Goal: Task Accomplishment & Management: Manage account settings

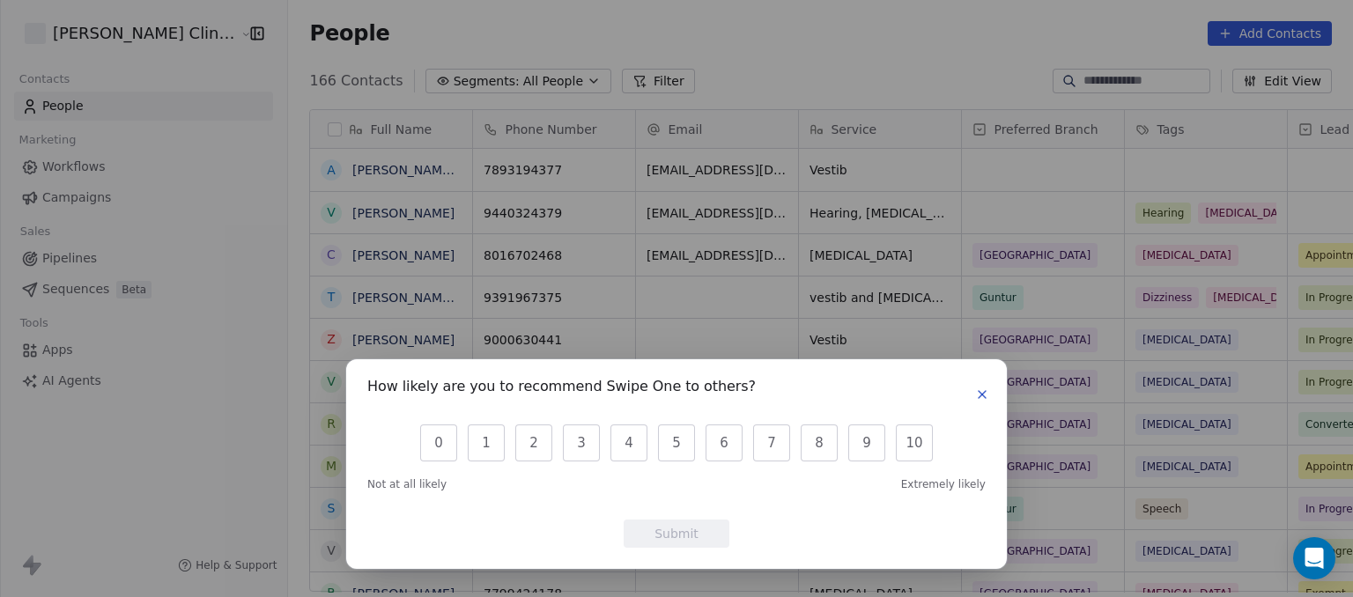
scroll to position [512, 1101]
click at [983, 396] on icon "button" at bounding box center [982, 395] width 14 height 14
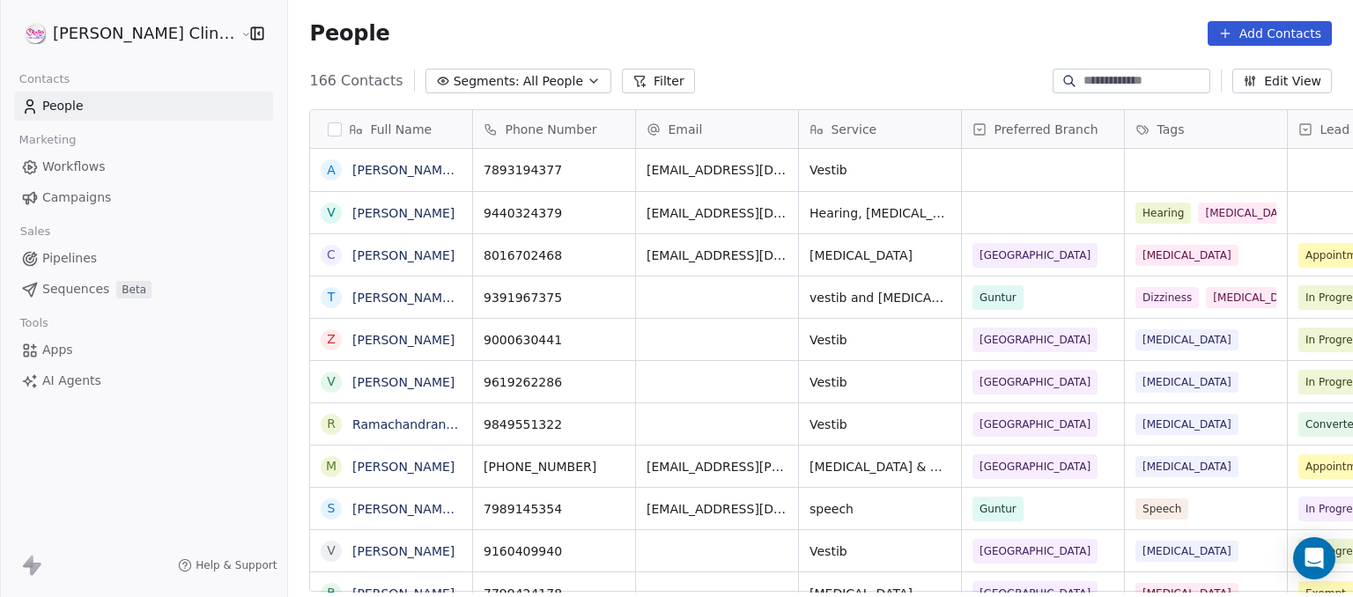
click at [528, 128] on span "Phone Number" at bounding box center [551, 130] width 92 height 18
click at [1334, 406] on html "[PERSON_NAME] Clinic Internal Contacts People Marketing Workflows Campaigns Sal…" at bounding box center [676, 298] width 1353 height 597
click at [1334, 406] on div "Full Name A [PERSON_NAME] [PERSON_NAME] V [PERSON_NAME] C [PERSON_NAME] T [PERS…" at bounding box center [820, 358] width 1065 height 526
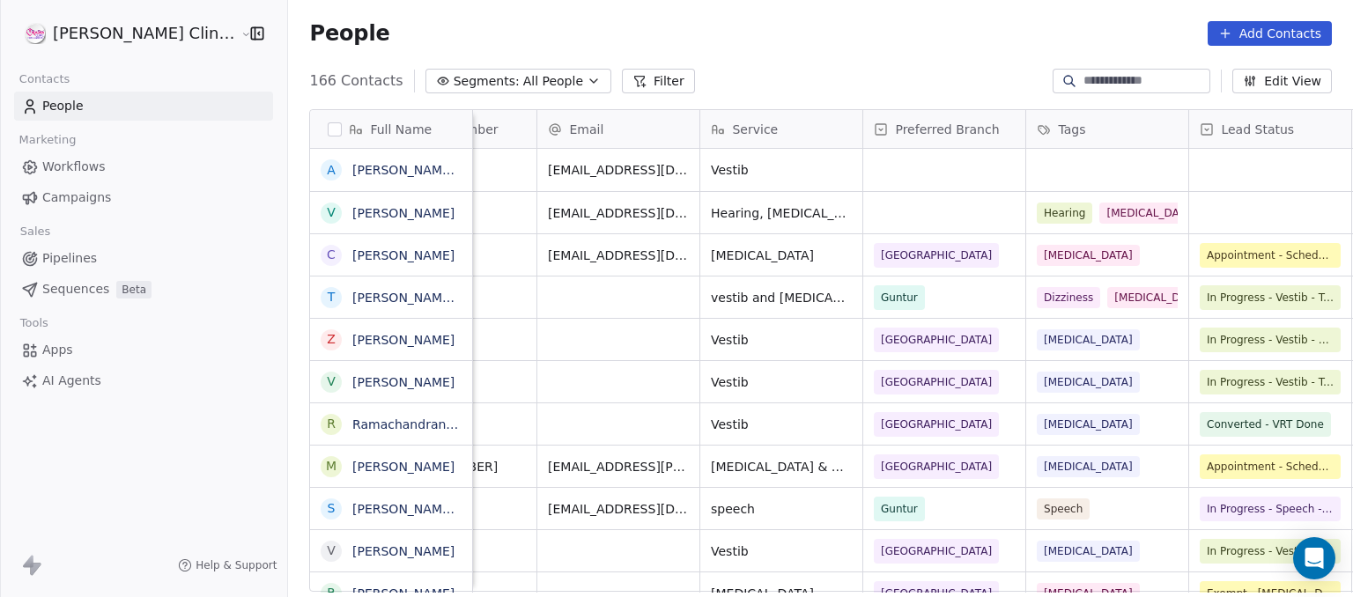
scroll to position [0, 106]
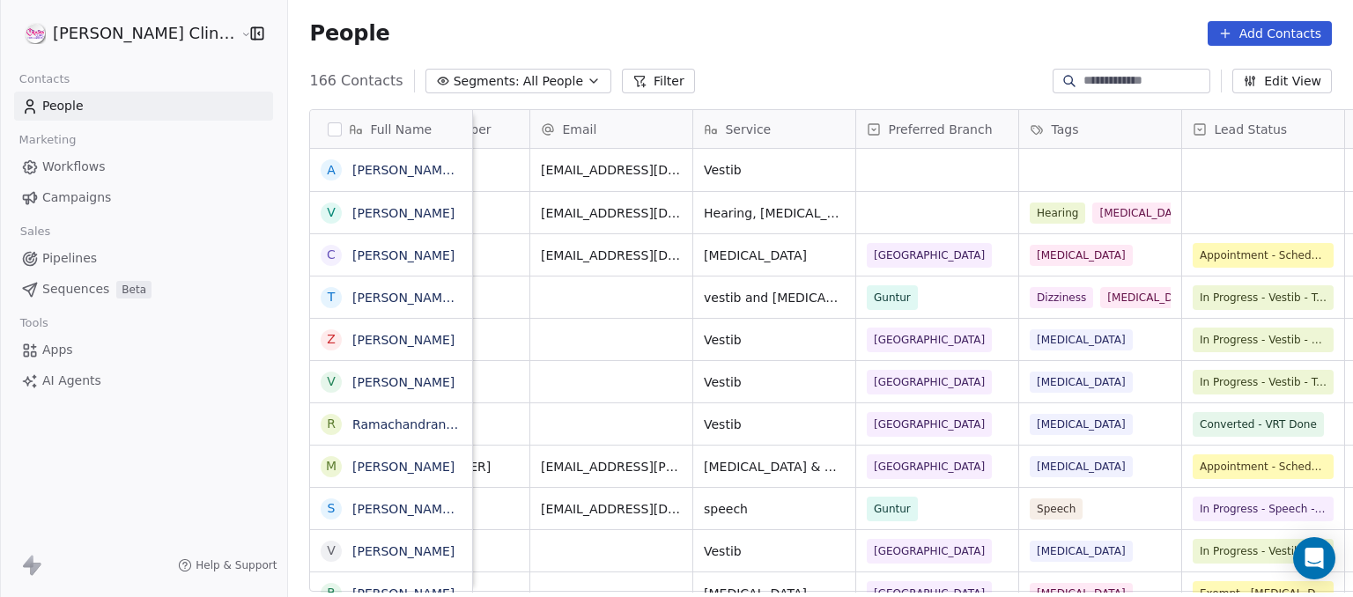
click at [248, 34] on icon "button" at bounding box center [257, 34] width 18 height 18
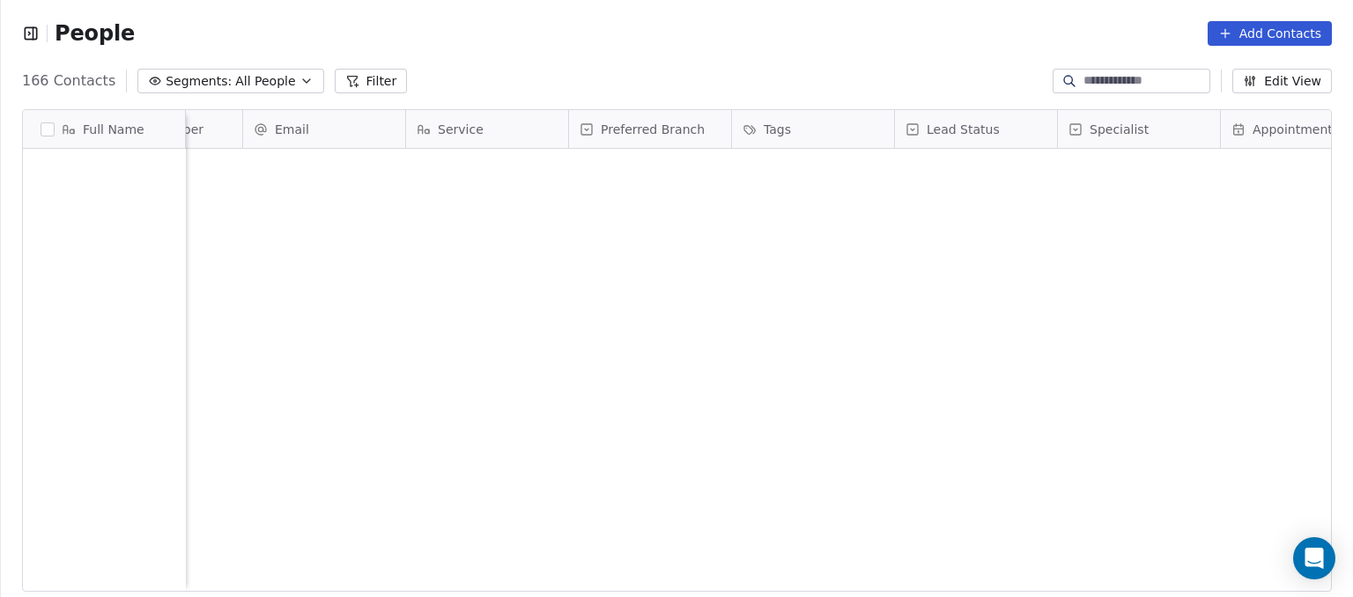
scroll to position [0, 0]
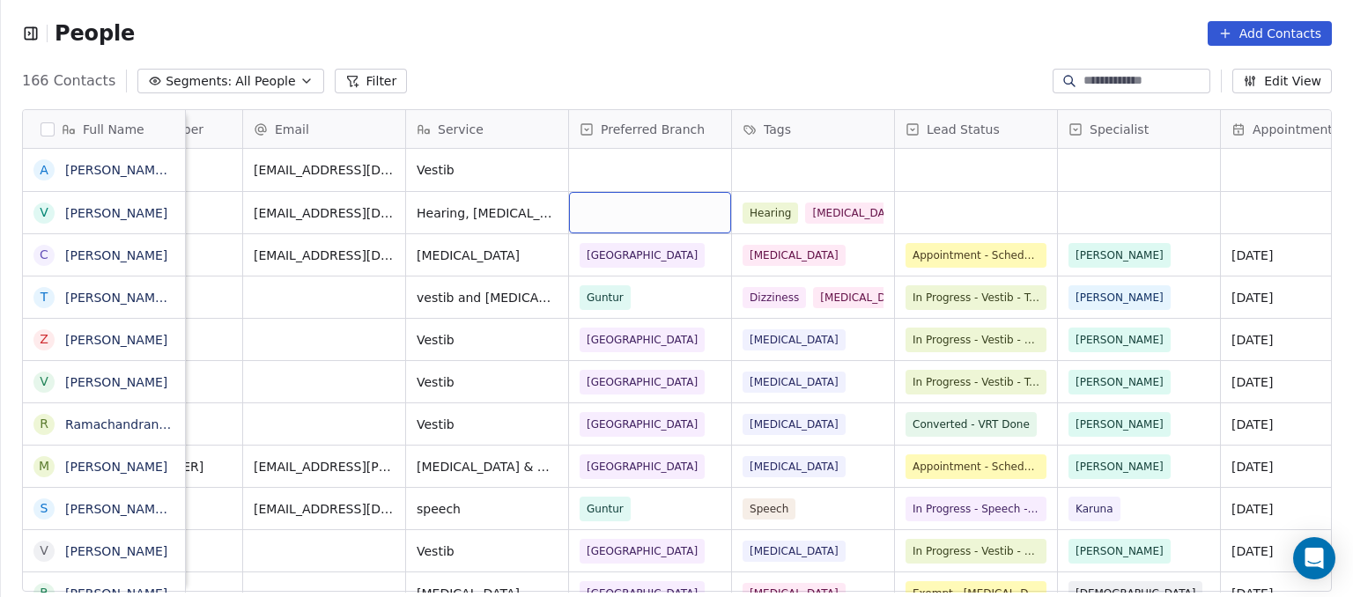
click at [601, 206] on div "grid" at bounding box center [650, 212] width 162 height 41
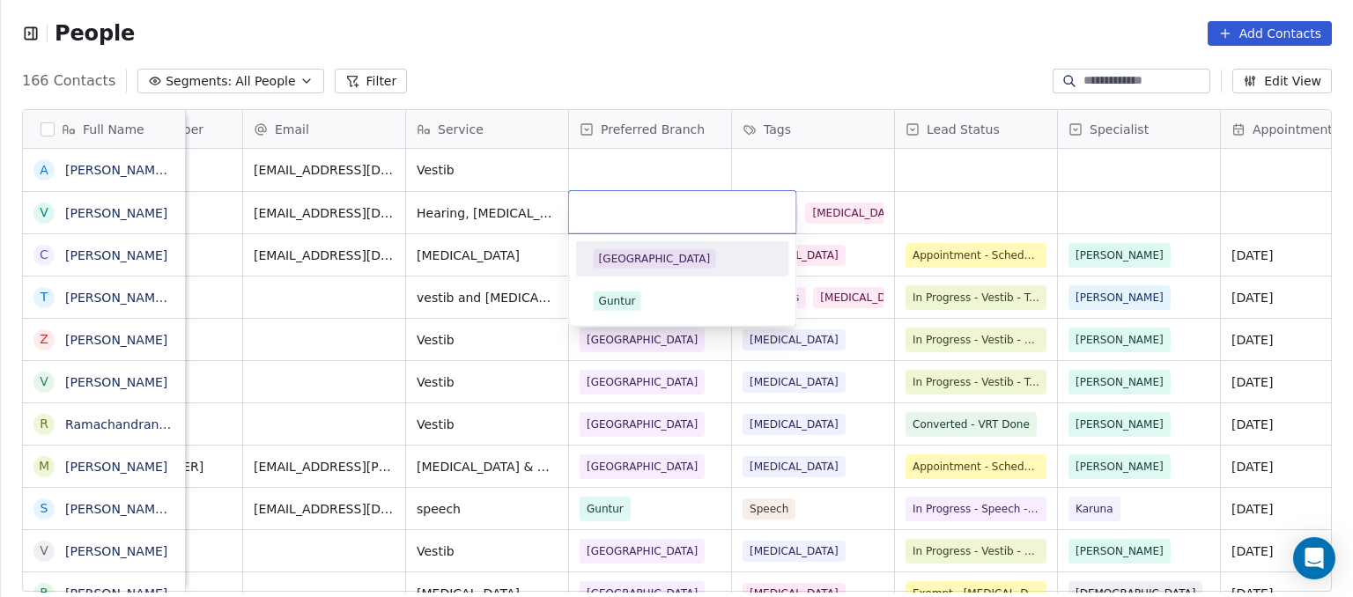
click at [468, 223] on html "People Add Contacts 166 Contacts Segments: All People Filter Edit View Tag Add …" at bounding box center [676, 298] width 1353 height 597
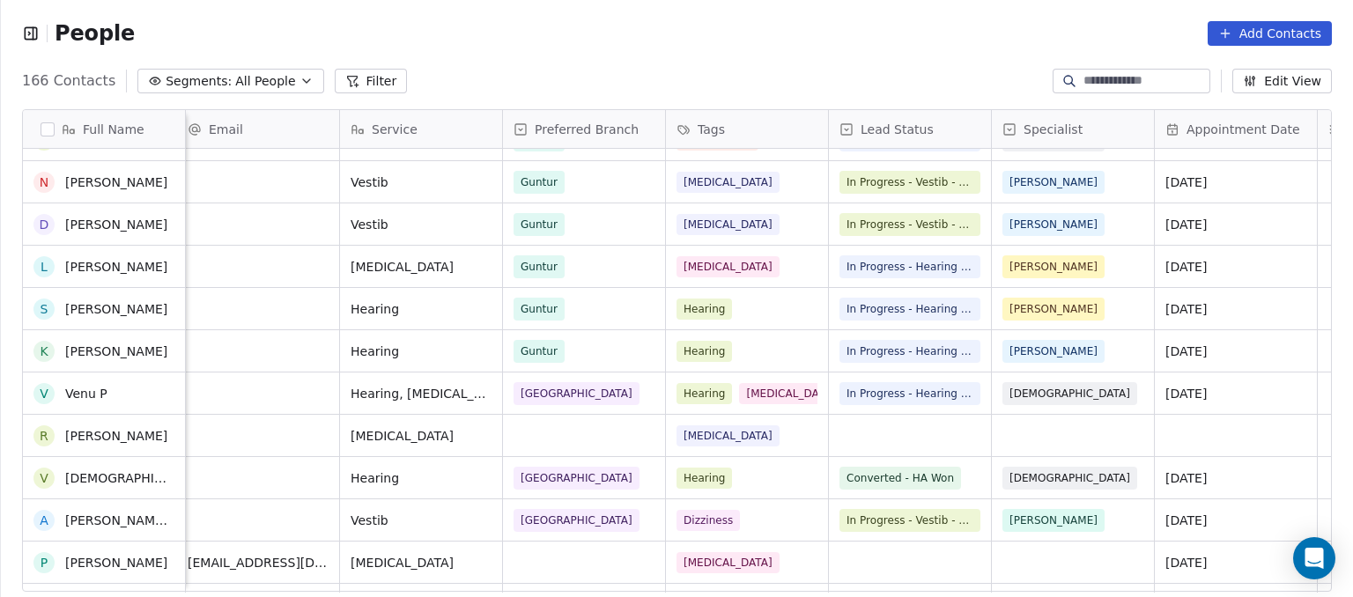
scroll to position [1046, 0]
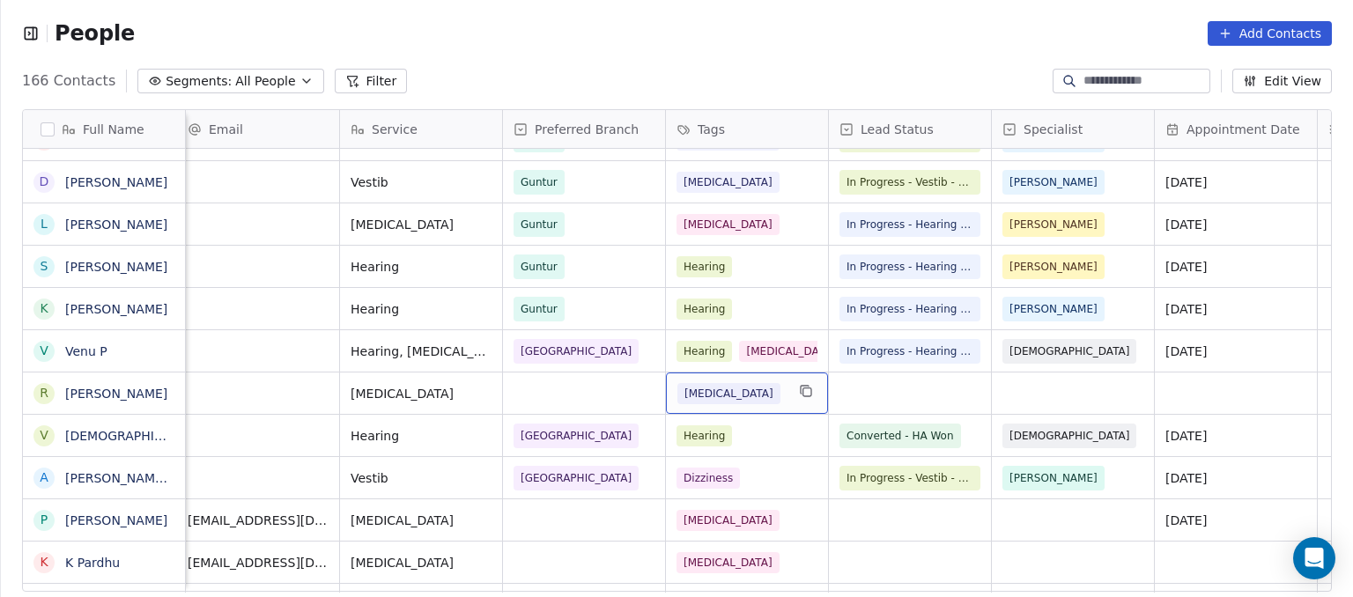
click at [765, 410] on div "[MEDICAL_DATA]" at bounding box center [747, 393] width 162 height 41
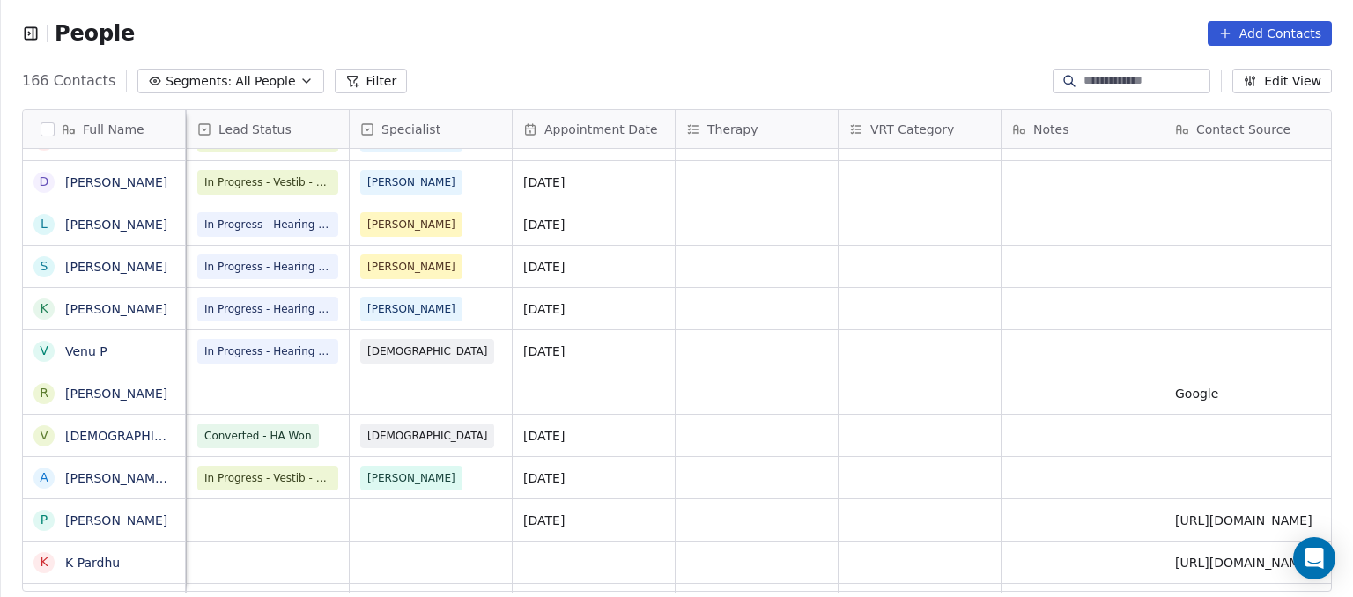
scroll to position [0, 652]
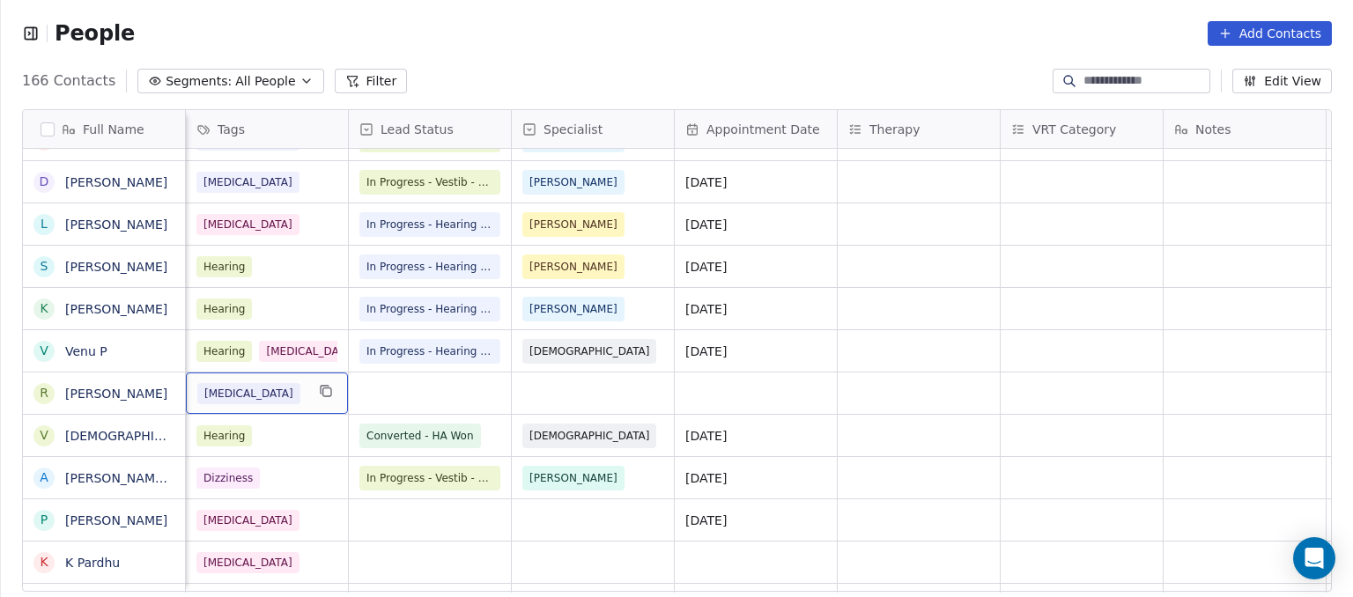
click at [448, 128] on div "Lead Status" at bounding box center [427, 130] width 137 height 18
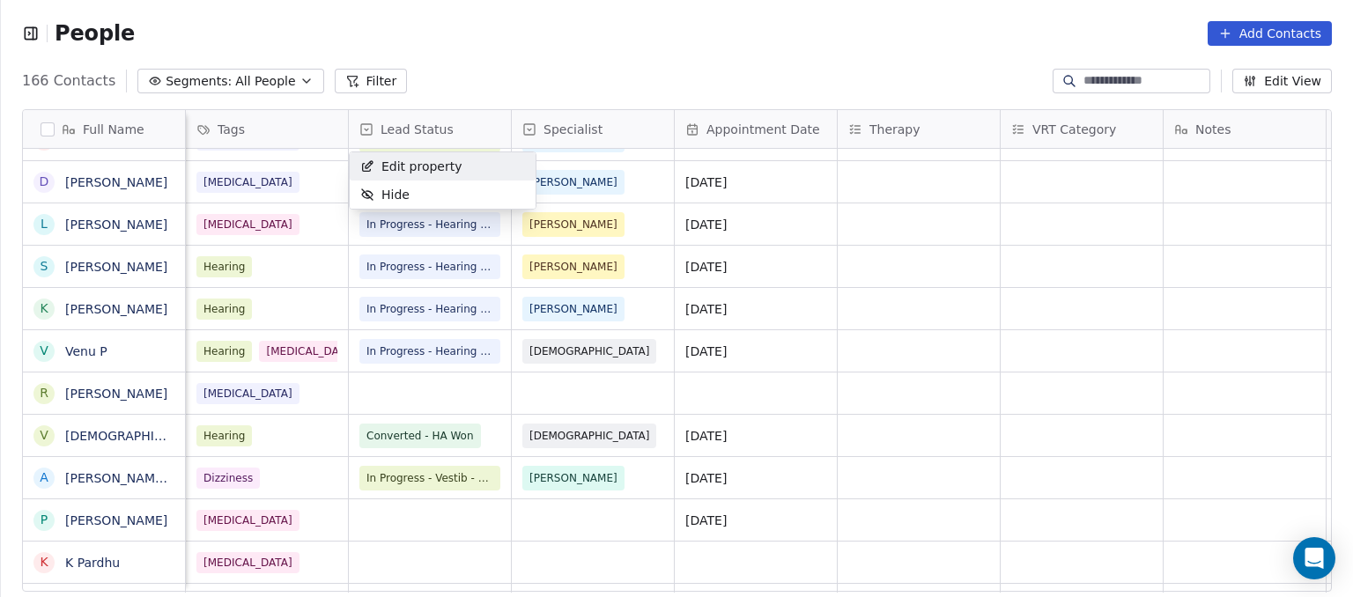
click at [440, 57] on html "People Add Contacts 166 Contacts Segments: All People Filter Edit View Tag Add …" at bounding box center [676, 298] width 1353 height 597
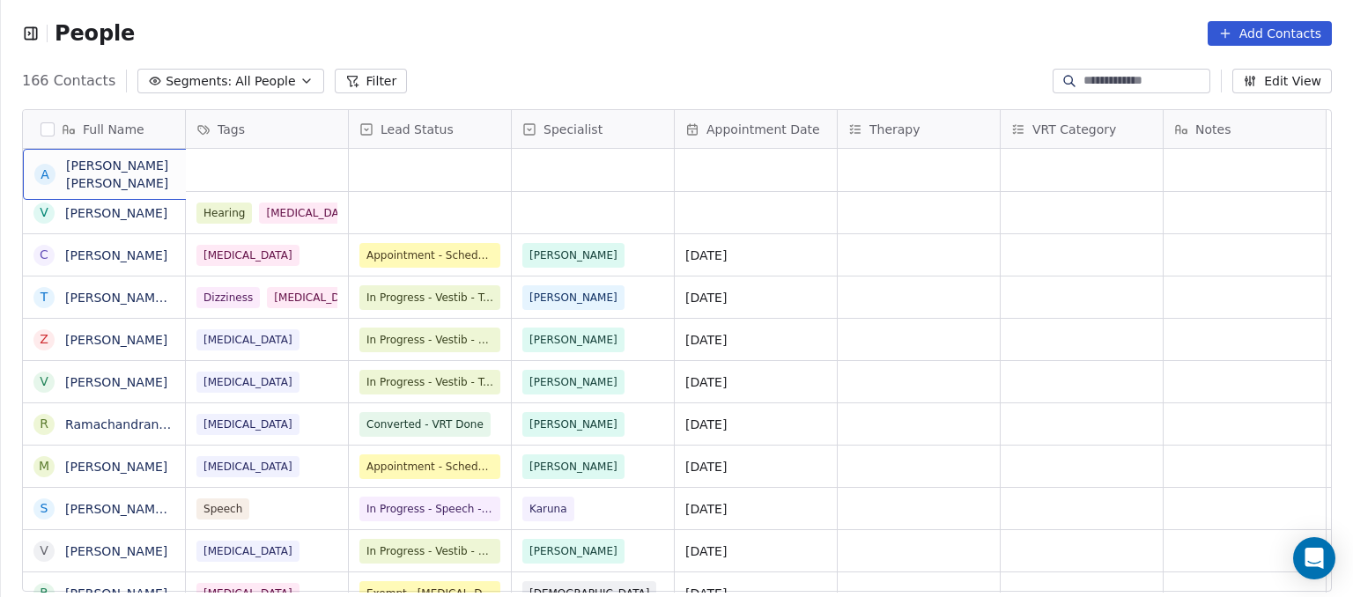
scroll to position [0, 0]
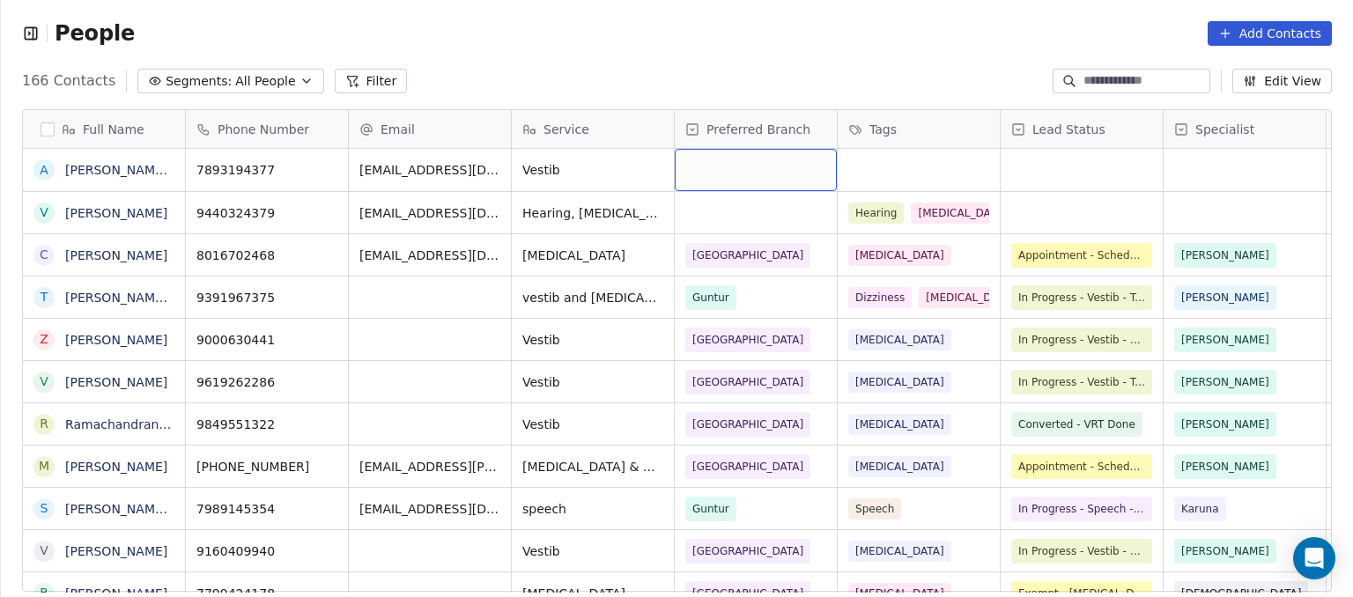
click at [737, 166] on div "grid" at bounding box center [756, 170] width 162 height 42
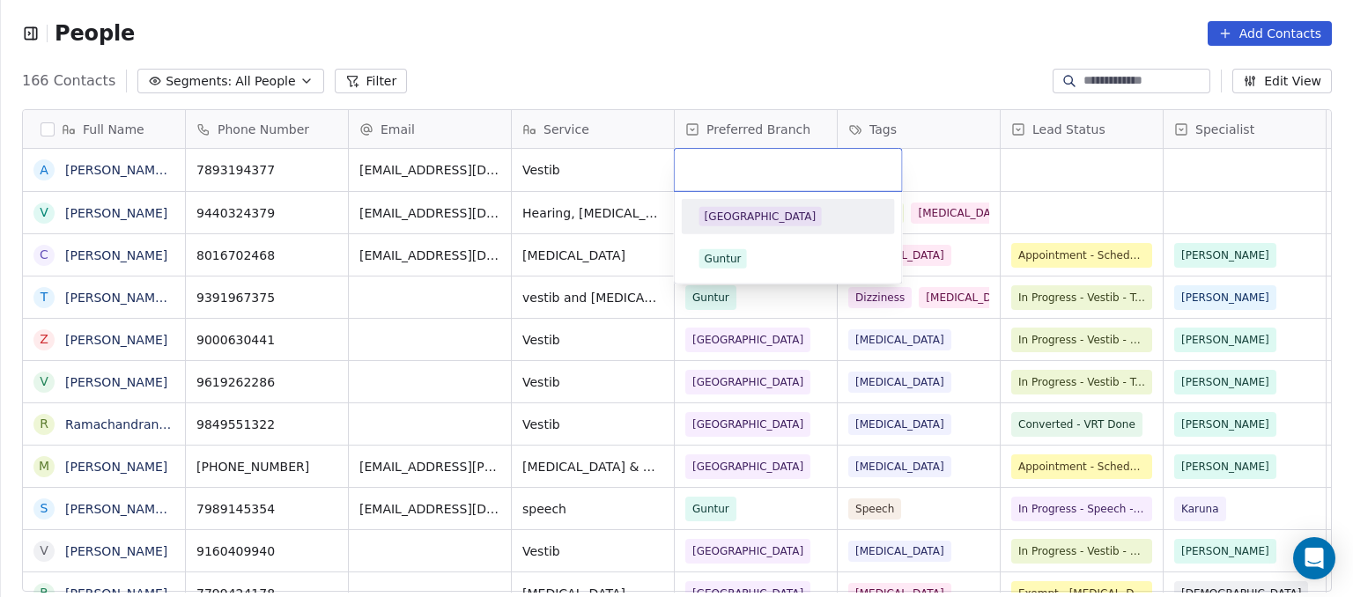
click at [734, 212] on div "[GEOGRAPHIC_DATA]" at bounding box center [761, 217] width 112 height 16
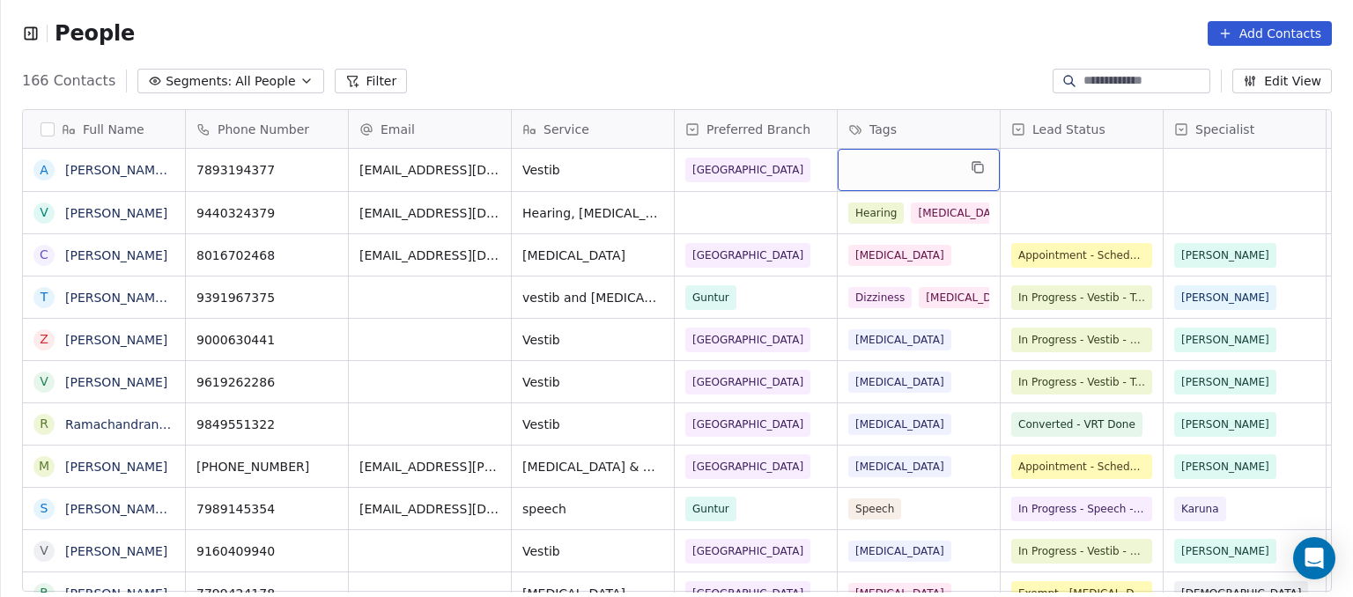
click at [894, 181] on div "grid" at bounding box center [919, 170] width 162 height 42
click at [878, 159] on div "grid" at bounding box center [919, 170] width 162 height 42
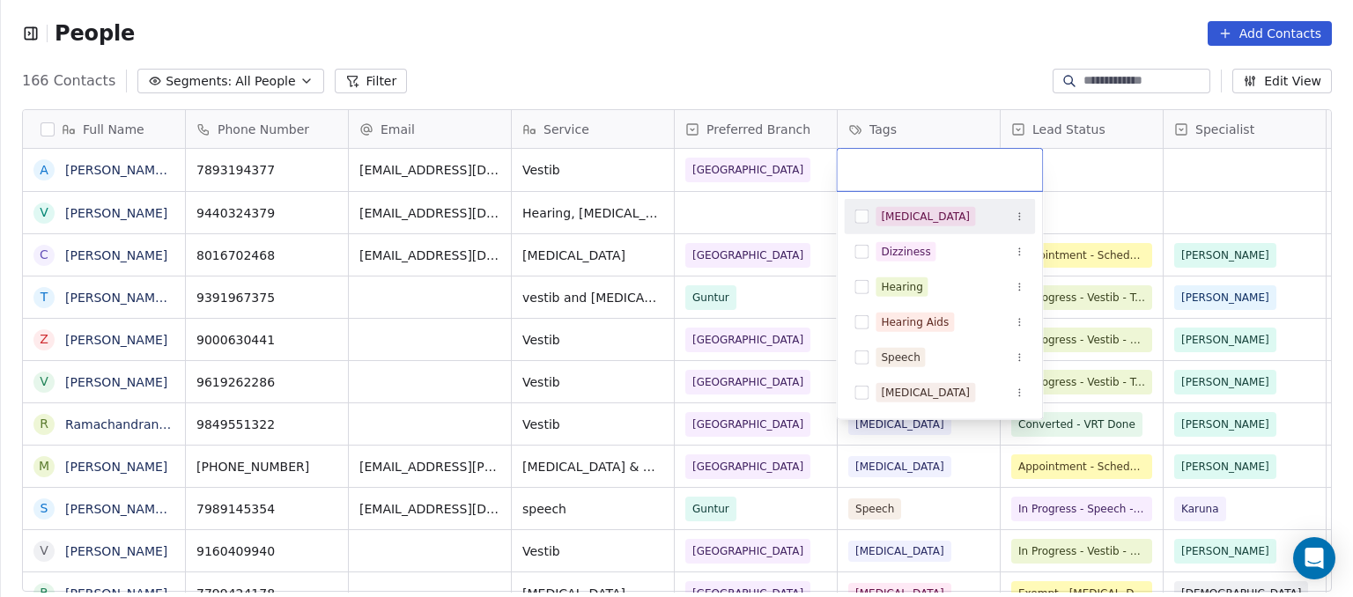
click at [881, 160] on input "text" at bounding box center [939, 169] width 184 height 19
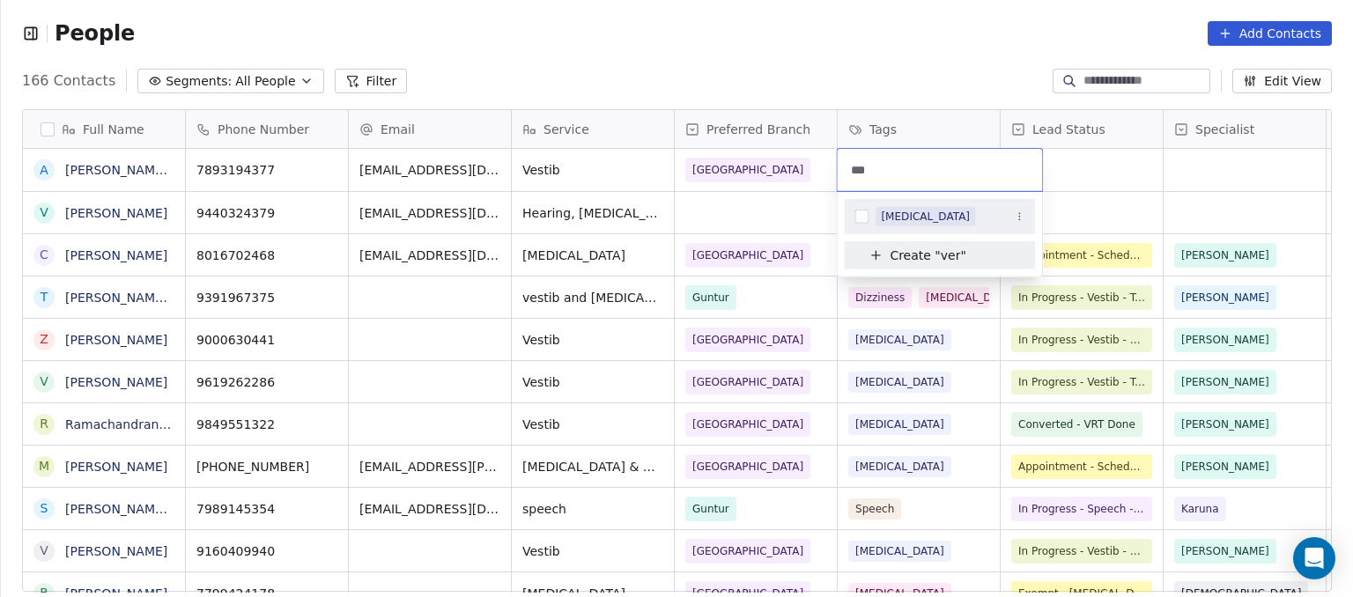
type input "***"
click at [864, 223] on div "[MEDICAL_DATA]" at bounding box center [939, 217] width 191 height 28
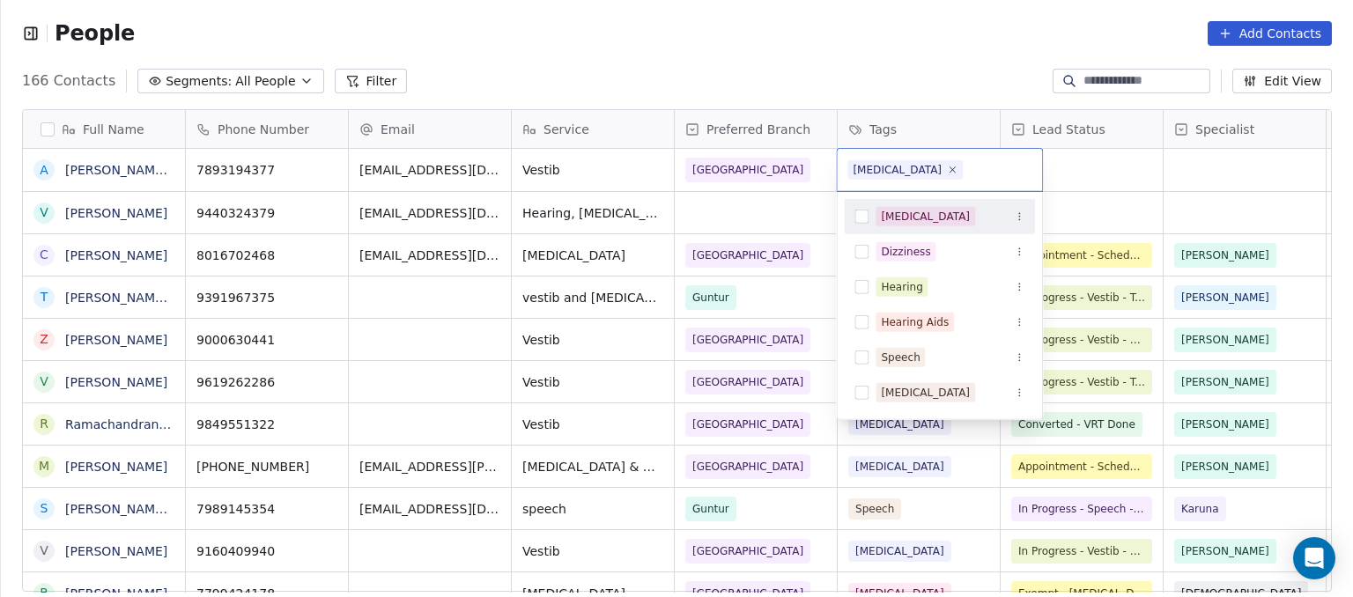
click at [1078, 169] on html "People Add Contacts 166 Contacts Segments: All People Filter Edit View Tag Add …" at bounding box center [676, 298] width 1353 height 597
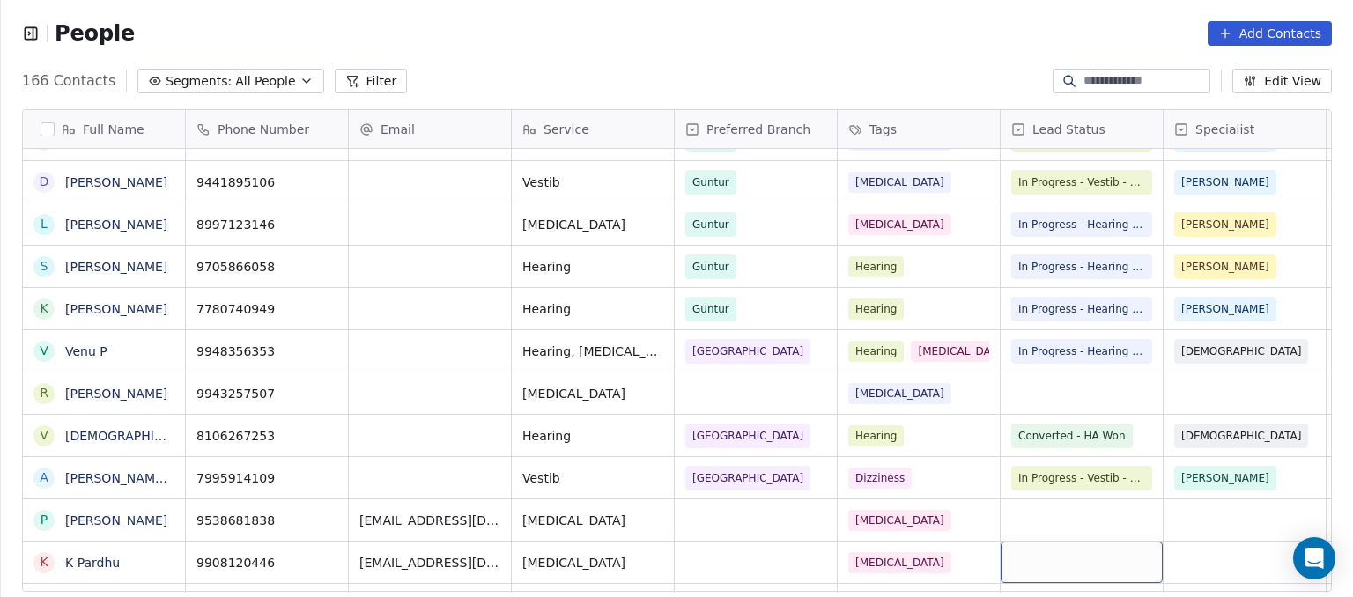
scroll to position [1088, 0]
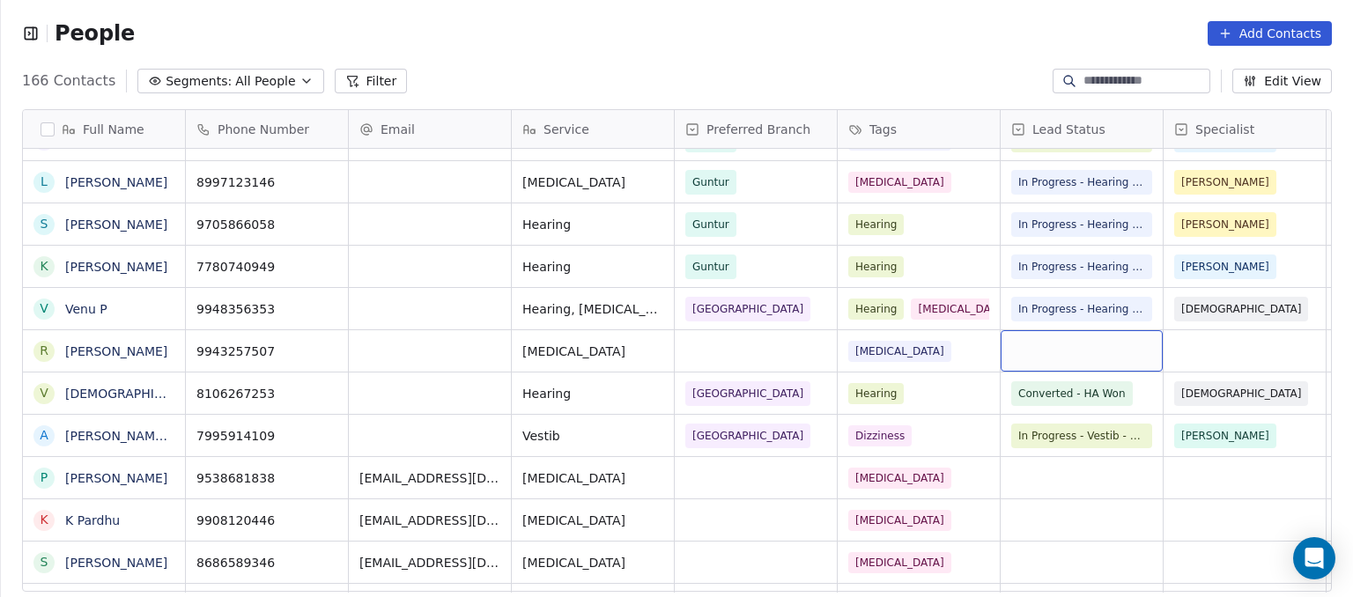
click at [1074, 347] on div "grid" at bounding box center [1082, 350] width 162 height 41
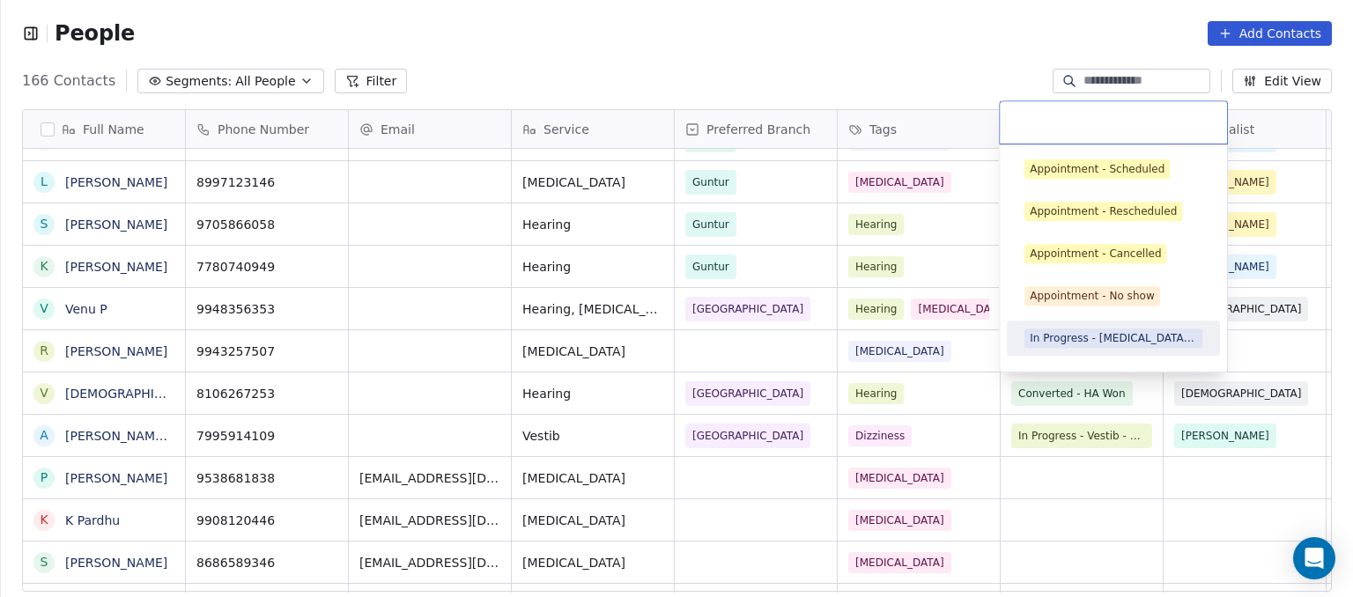
click at [958, 364] on html "People Add Contacts 166 Contacts Segments: All People Filter Edit View Tag Add …" at bounding box center [676, 298] width 1353 height 597
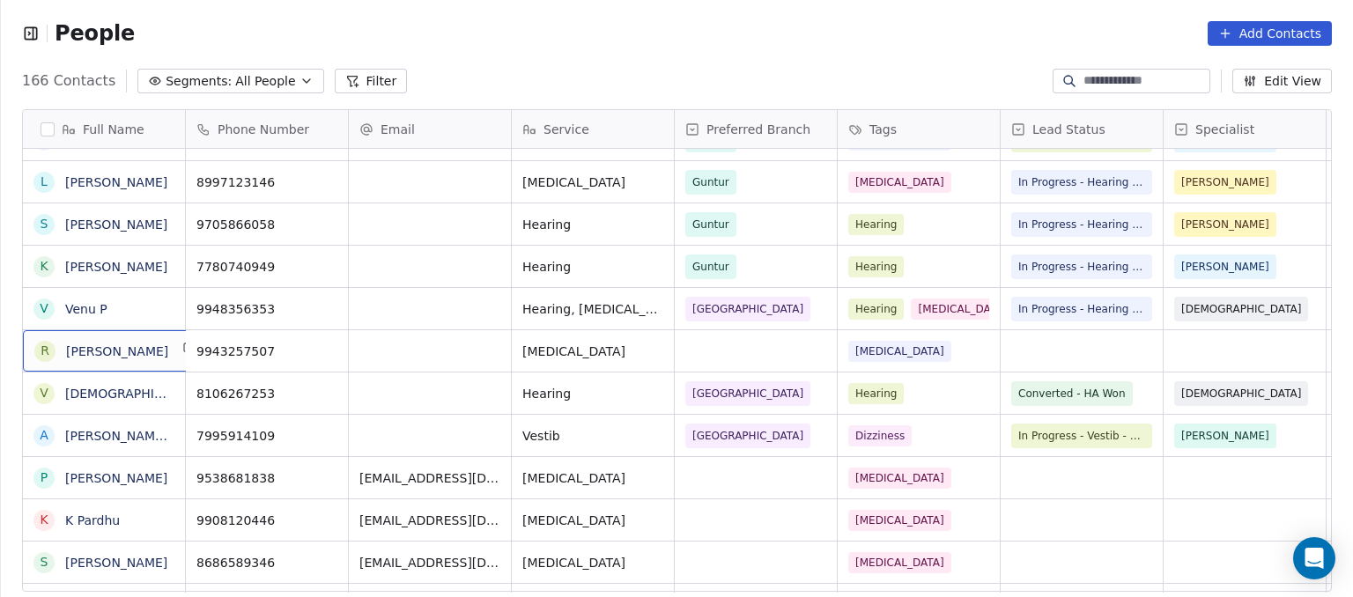
click at [161, 356] on div "R [PERSON_NAME]" at bounding box center [117, 350] width 188 height 41
click at [224, 346] on html "People Add Contacts 166 Contacts Segments: All People Filter Edit View Tag Add …" at bounding box center [676, 298] width 1353 height 597
click at [187, 352] on icon "grid" at bounding box center [191, 350] width 8 height 8
click at [335, 344] on button "grid" at bounding box center [325, 348] width 21 height 21
click at [328, 477] on icon "grid" at bounding box center [326, 476] width 14 height 14
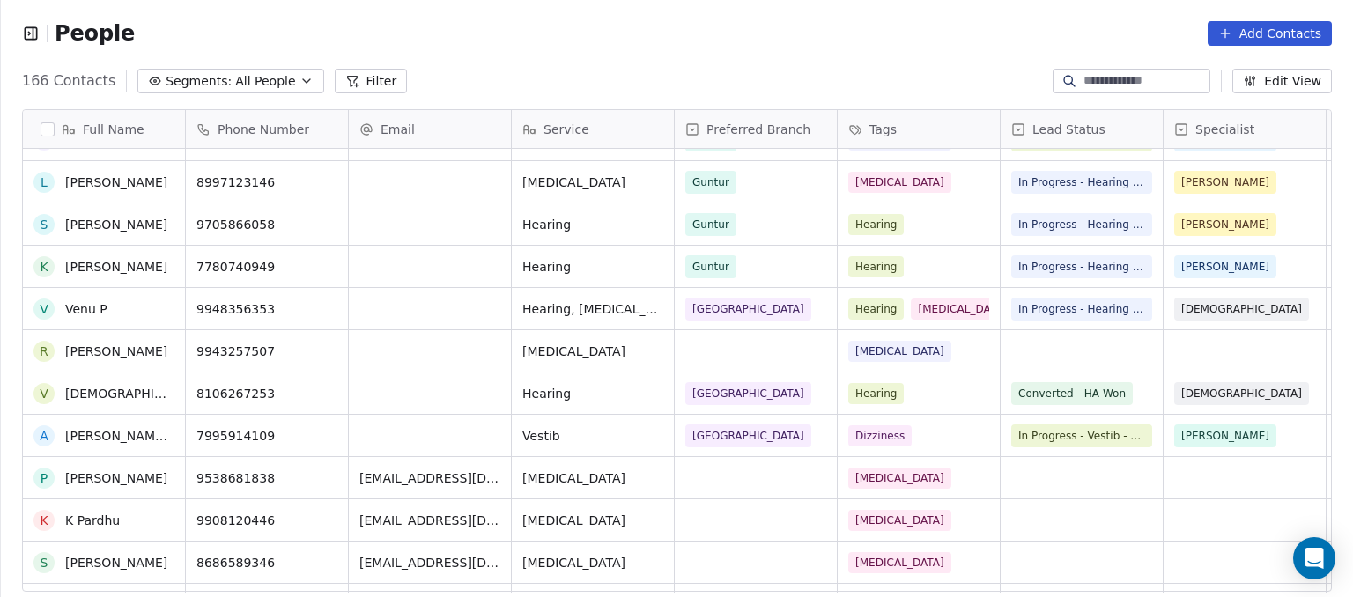
scroll to position [1341, 0]
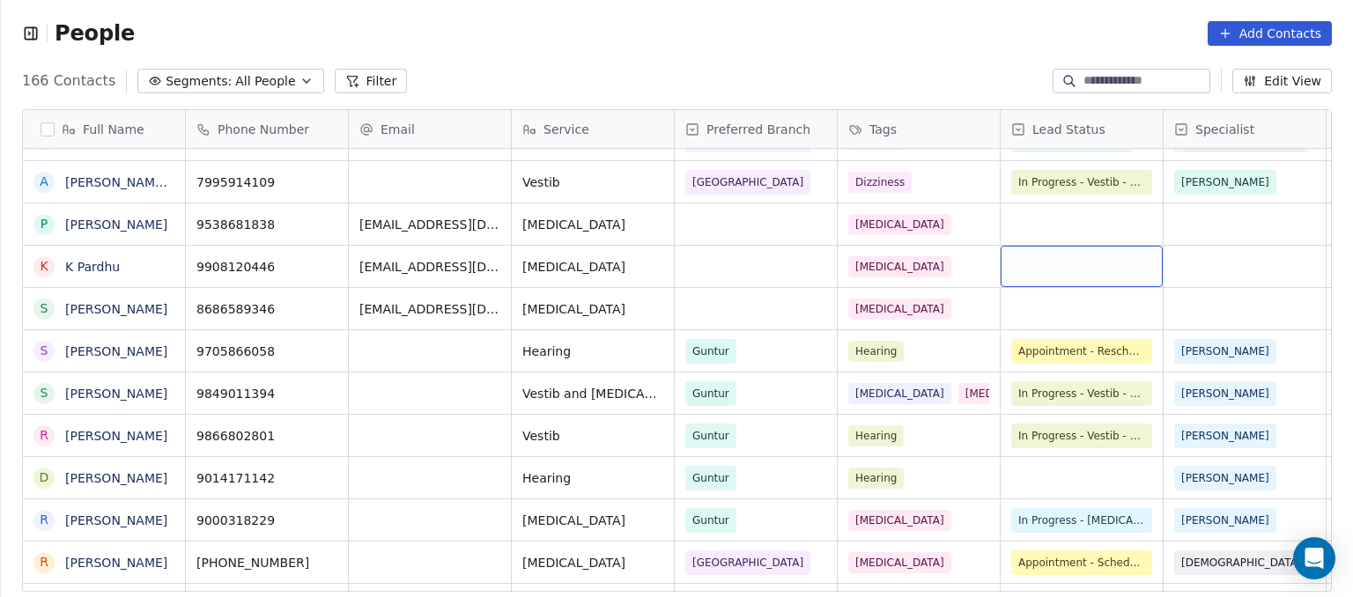
click at [1038, 277] on div "grid" at bounding box center [1082, 266] width 162 height 41
click at [1038, 280] on div "grid" at bounding box center [1082, 266] width 162 height 41
click at [1035, 279] on div "grid" at bounding box center [1082, 266] width 162 height 41
click at [1053, 259] on div "grid" at bounding box center [1082, 266] width 162 height 41
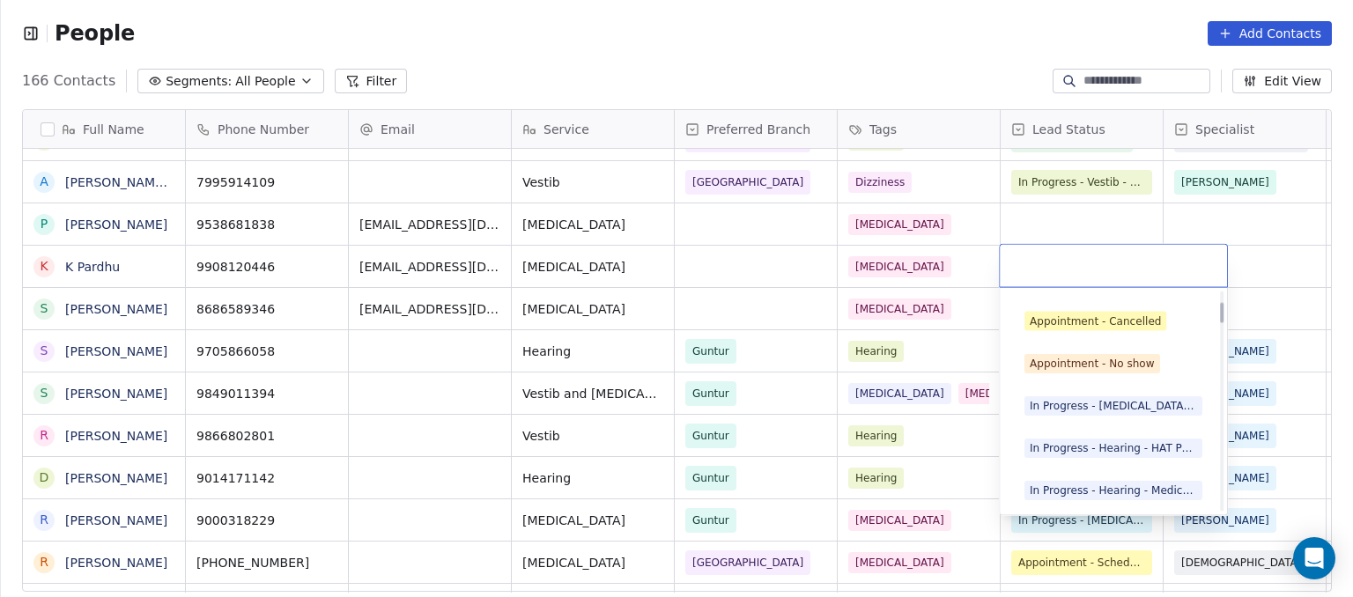
scroll to position [118, 0]
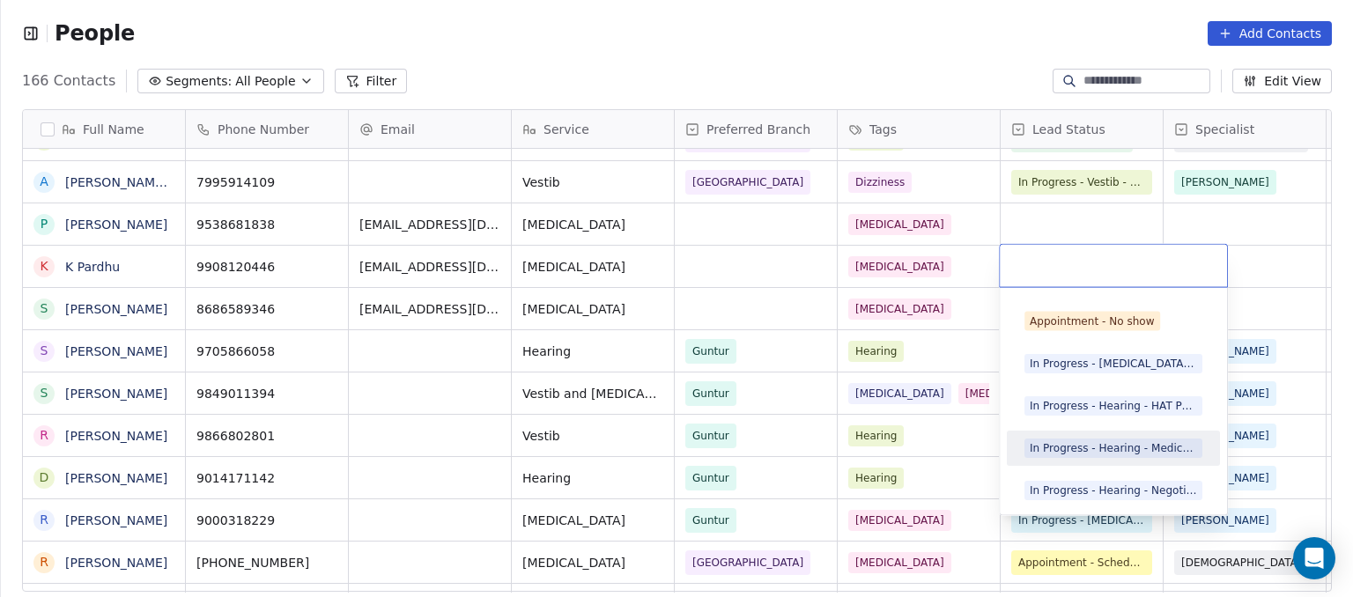
click at [1107, 447] on div "In Progress - Hearing - Medical Review" at bounding box center [1113, 448] width 167 height 16
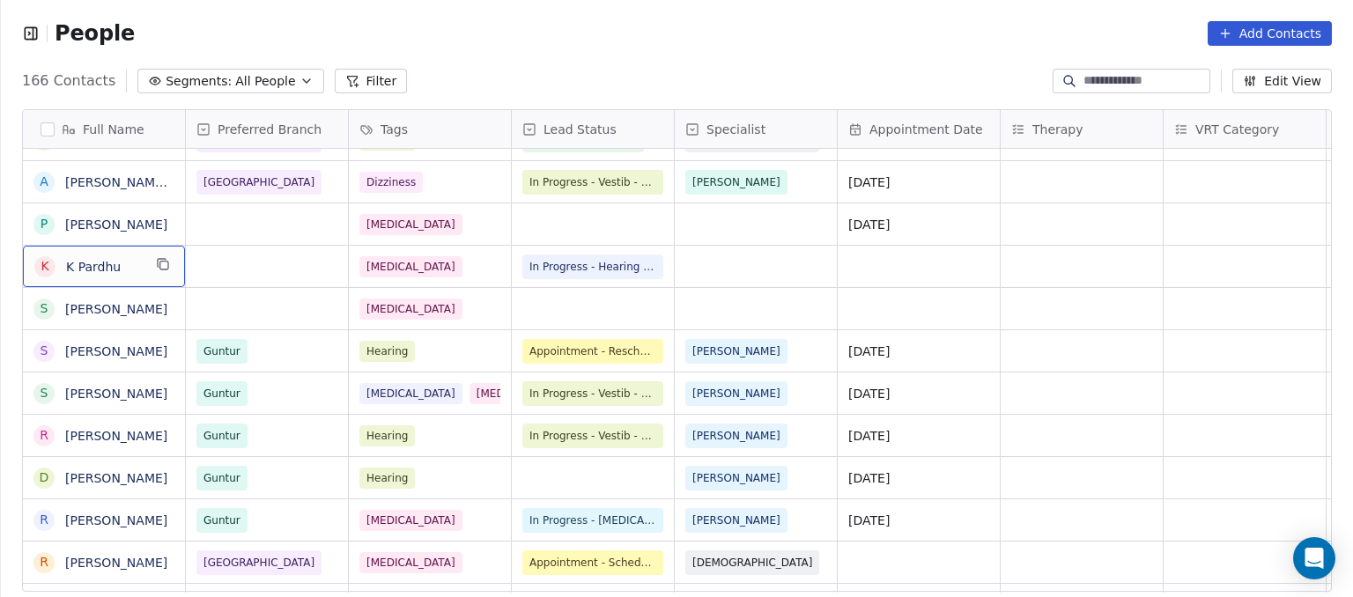
scroll to position [0, 0]
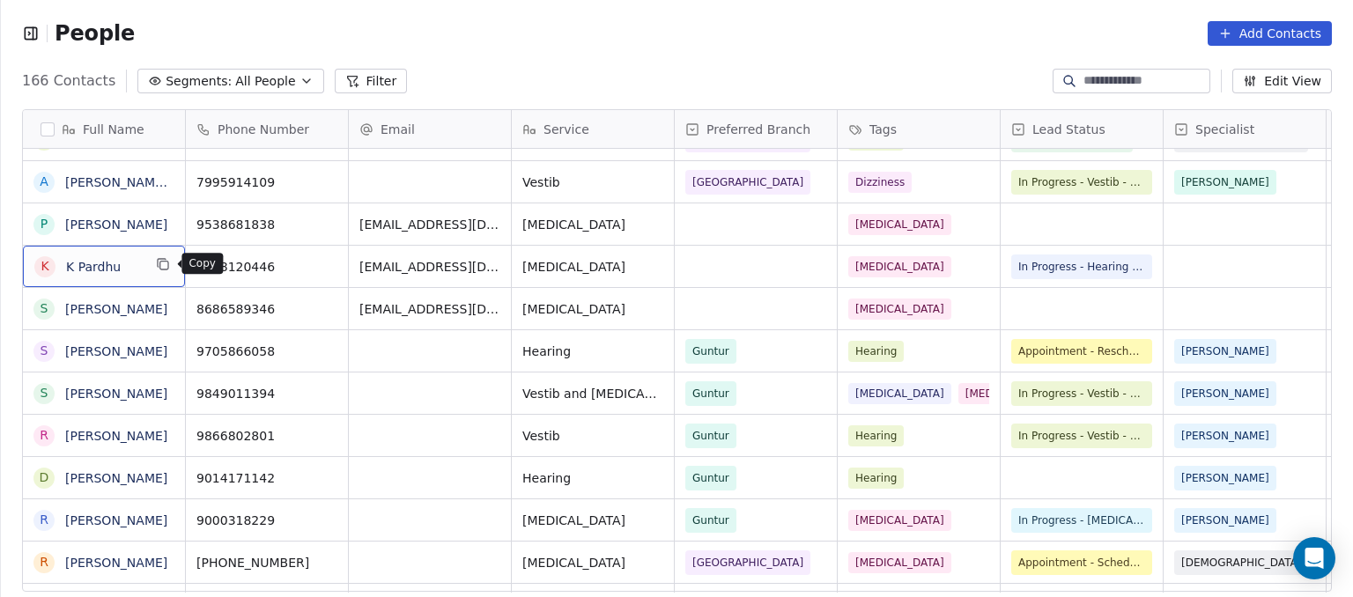
click at [164, 265] on icon "grid" at bounding box center [163, 264] width 14 height 14
click at [334, 258] on button "grid" at bounding box center [325, 264] width 21 height 21
click at [335, 262] on button "grid" at bounding box center [325, 264] width 21 height 21
click at [26, 37] on icon "button" at bounding box center [31, 34] width 18 height 18
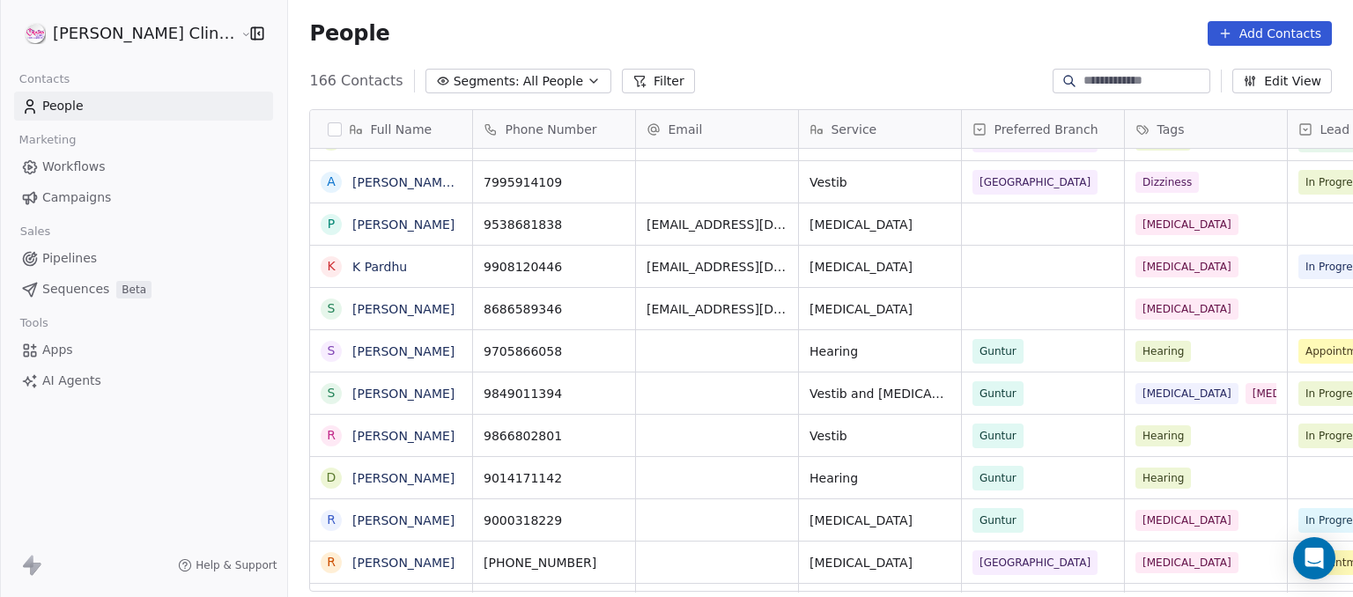
scroll to position [512, 1101]
click at [190, 36] on html "[PERSON_NAME] Clinic Internal Contacts People Marketing Workflows Campaigns Sal…" at bounding box center [676, 298] width 1353 height 597
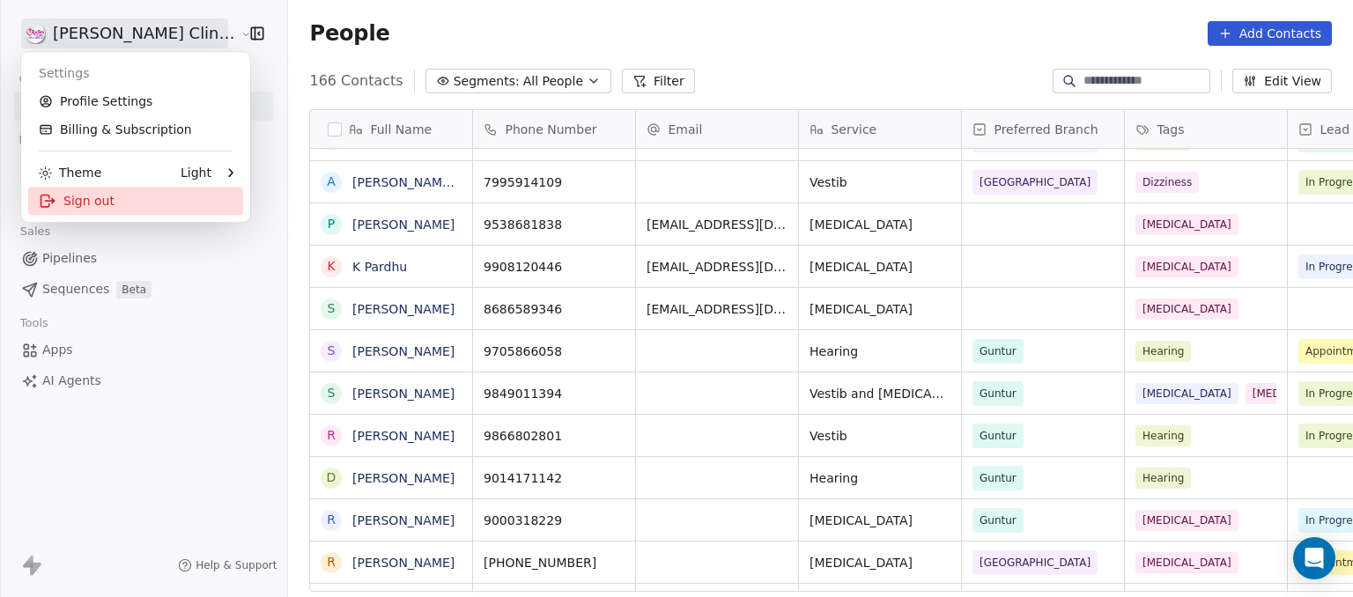
click at [77, 200] on div "Sign out" at bounding box center [135, 201] width 215 height 28
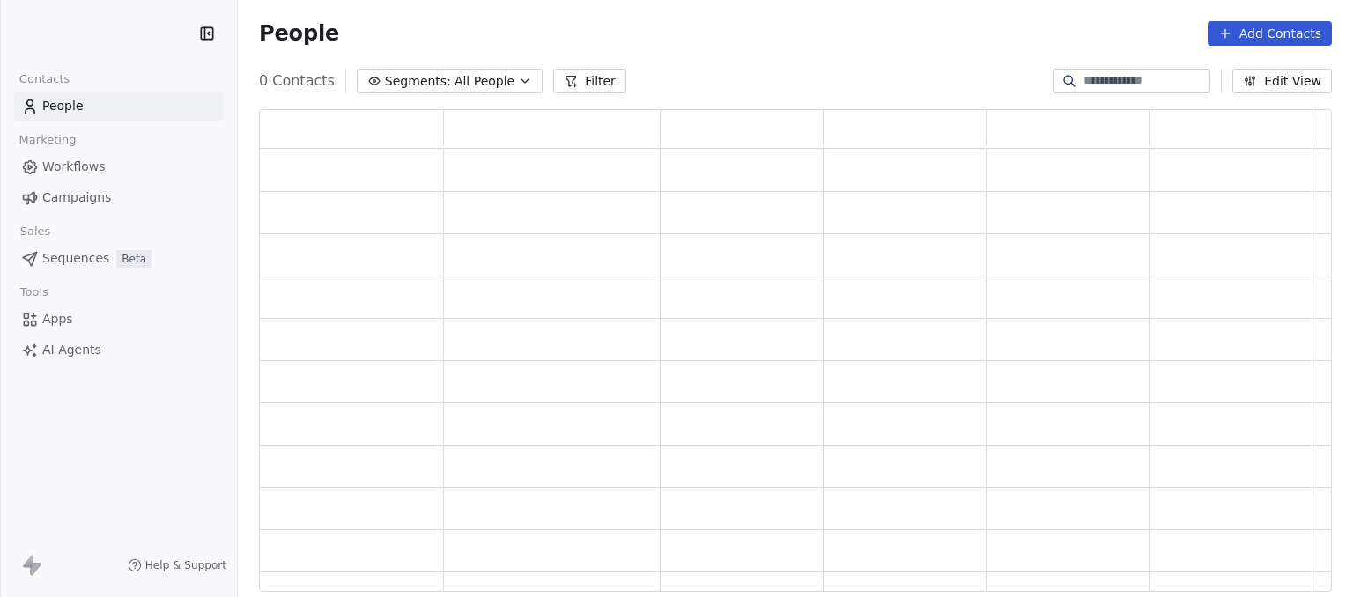
scroll to position [469, 1059]
